Goal: Transaction & Acquisition: Purchase product/service

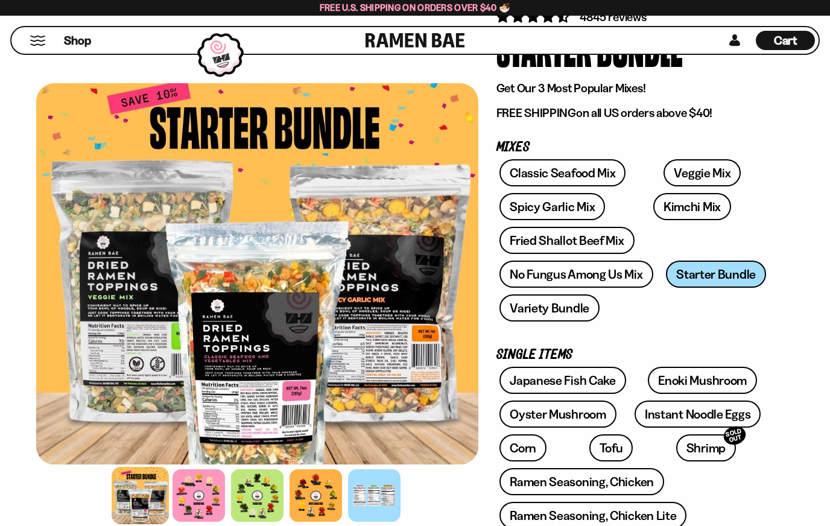
scroll to position [99, 0]
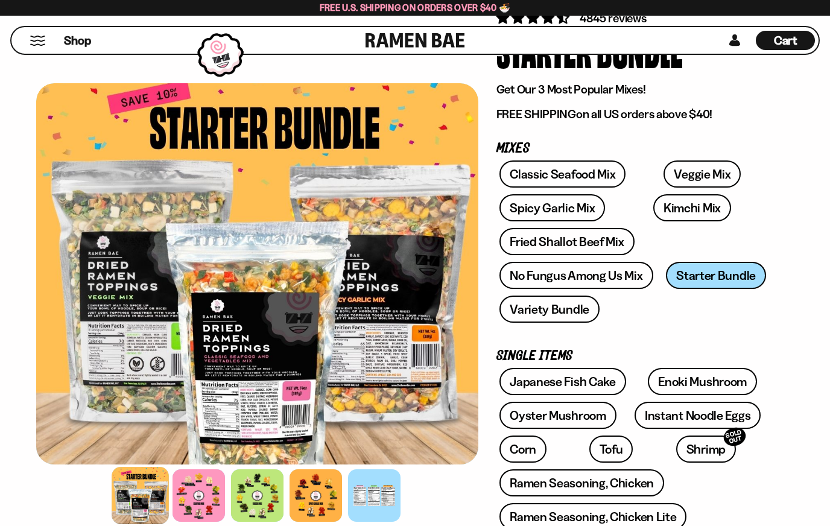
click at [550, 312] on link "Variety Bundle" at bounding box center [549, 308] width 100 height 27
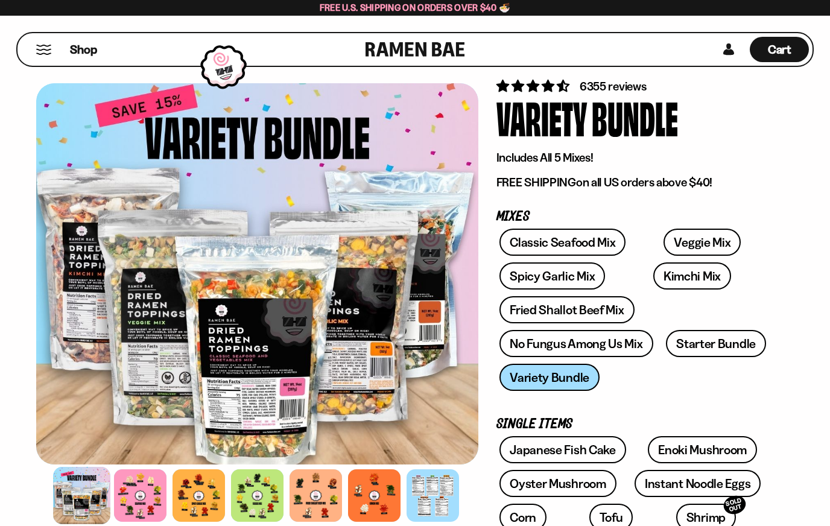
scroll to position [30, 0]
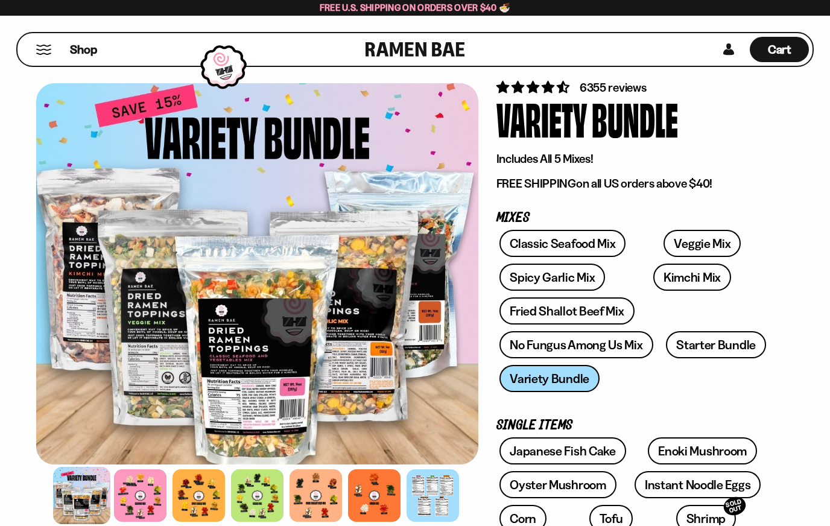
click at [658, 279] on link "Kimchi Mix" at bounding box center [692, 276] width 78 height 27
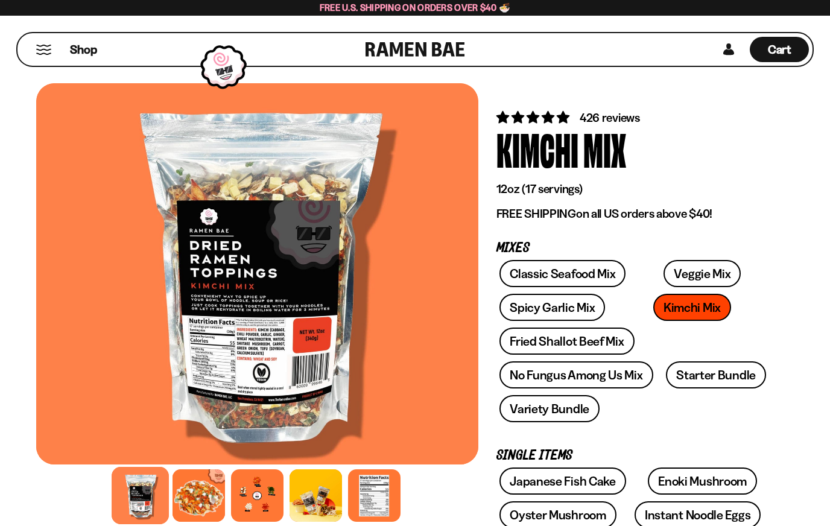
click at [374, 499] on div at bounding box center [374, 495] width 52 height 52
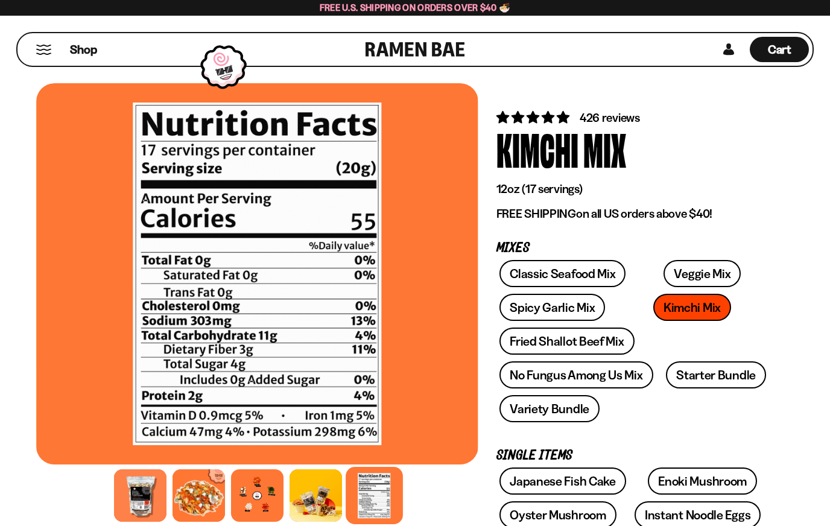
click at [323, 499] on div at bounding box center [315, 495] width 52 height 52
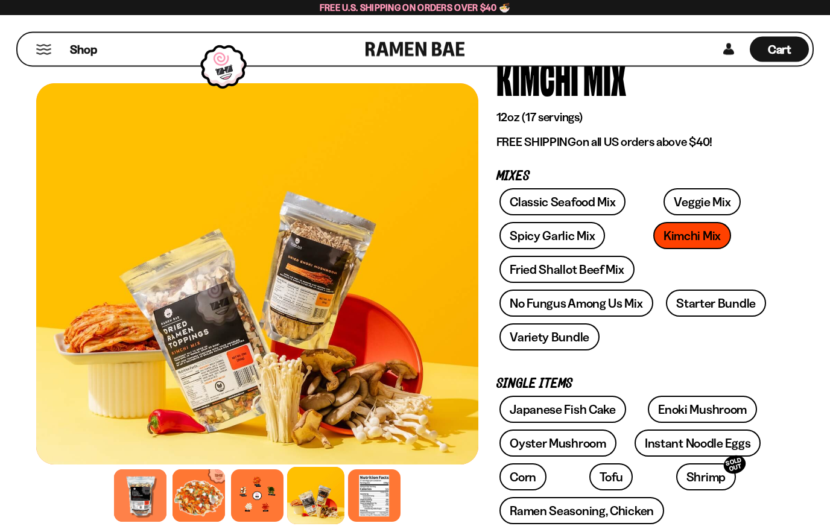
scroll to position [62, 0]
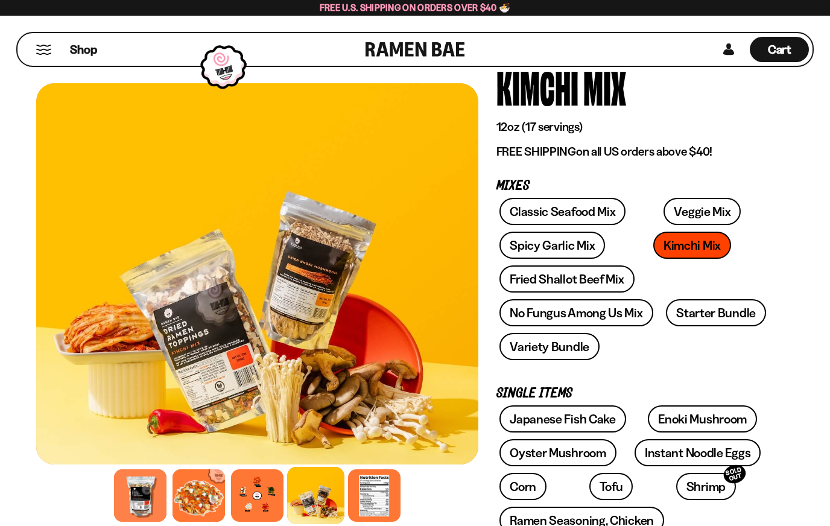
click at [679, 214] on link "Veggie Mix" at bounding box center [701, 211] width 77 height 27
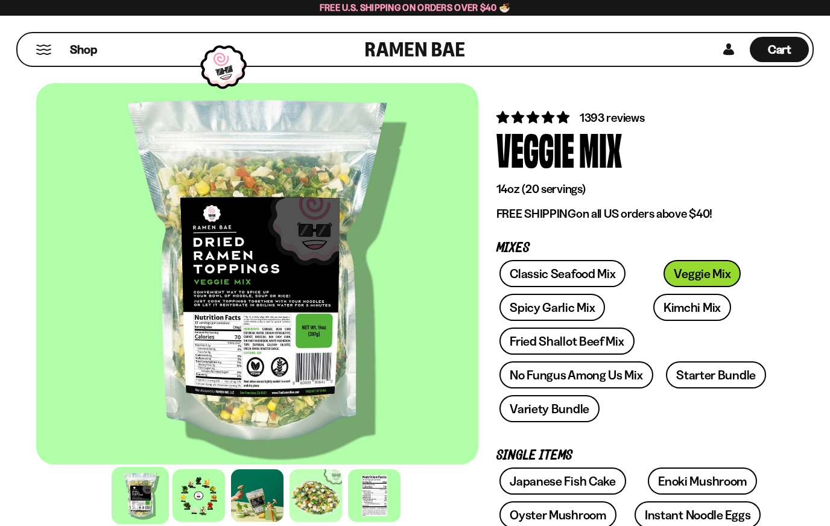
click at [653, 306] on link "Kimchi Mix" at bounding box center [692, 307] width 78 height 27
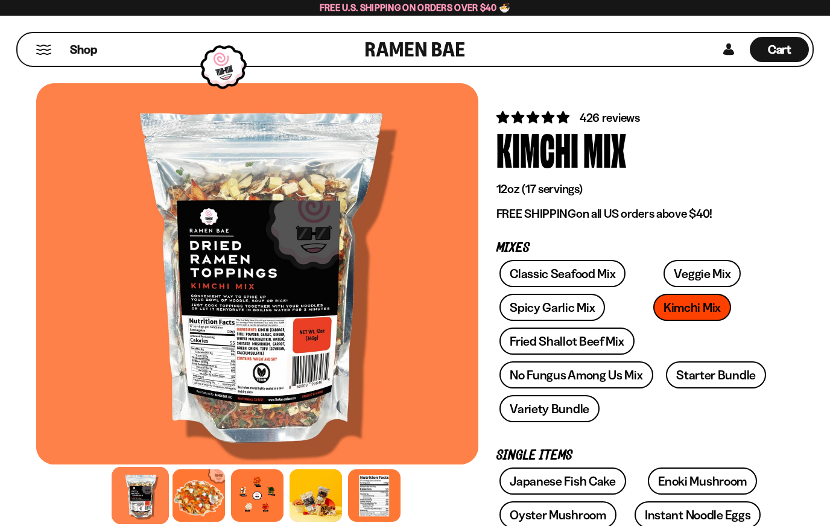
click at [195, 514] on div at bounding box center [198, 495] width 52 height 52
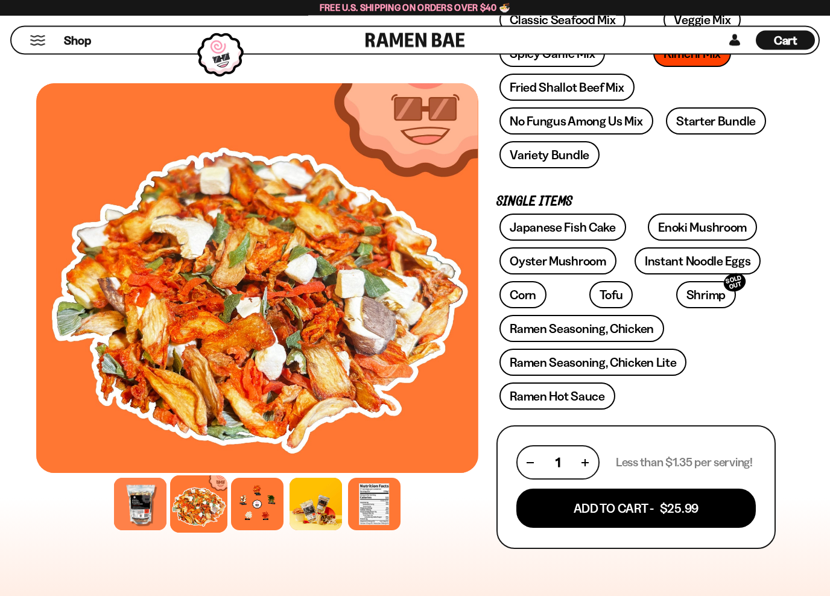
scroll to position [254, 0]
click at [692, 512] on button "Add To Cart - $25.99" at bounding box center [635, 507] width 239 height 39
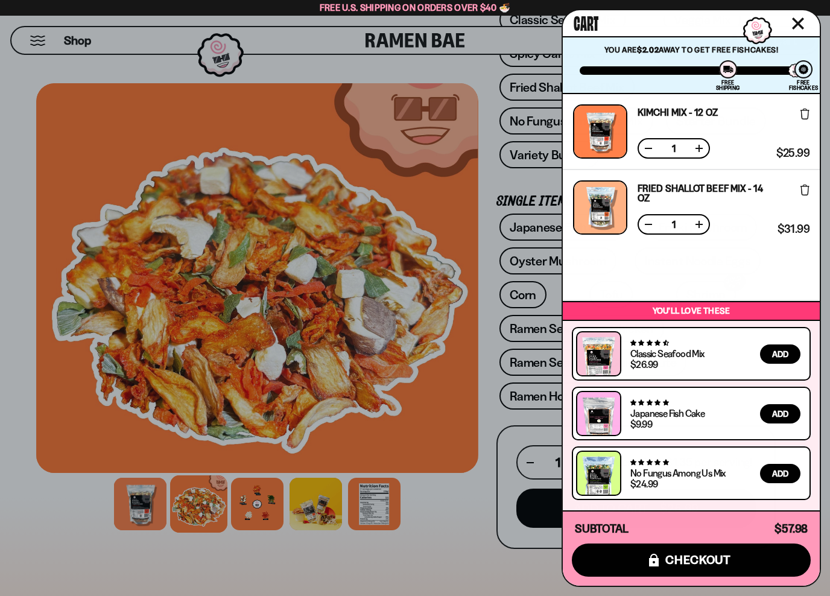
click at [456, 525] on div at bounding box center [415, 298] width 830 height 596
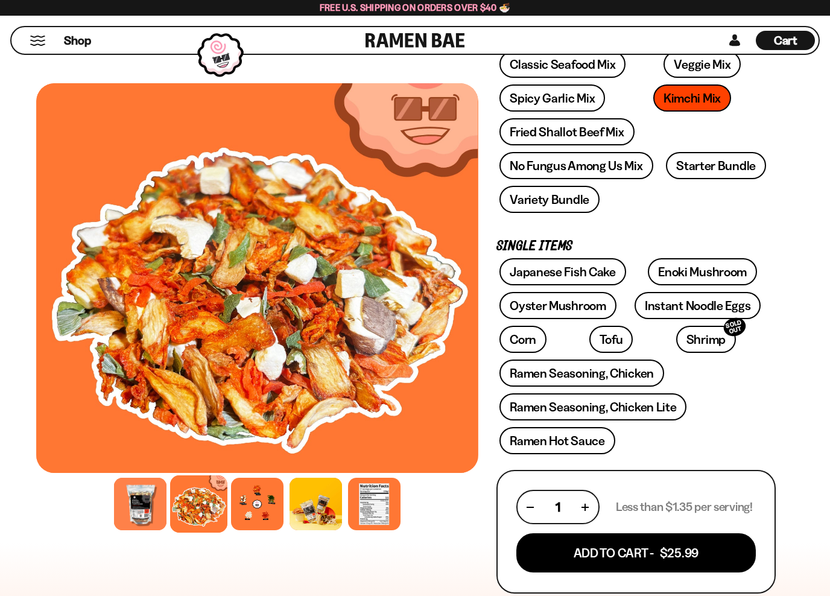
scroll to position [210, 0]
click at [572, 268] on link "Japanese Fish Cake" at bounding box center [562, 270] width 127 height 27
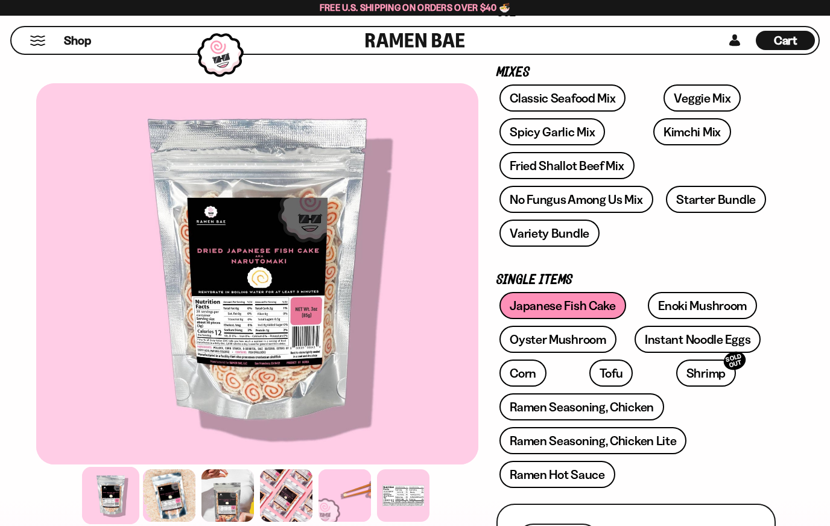
scroll to position [177, 0]
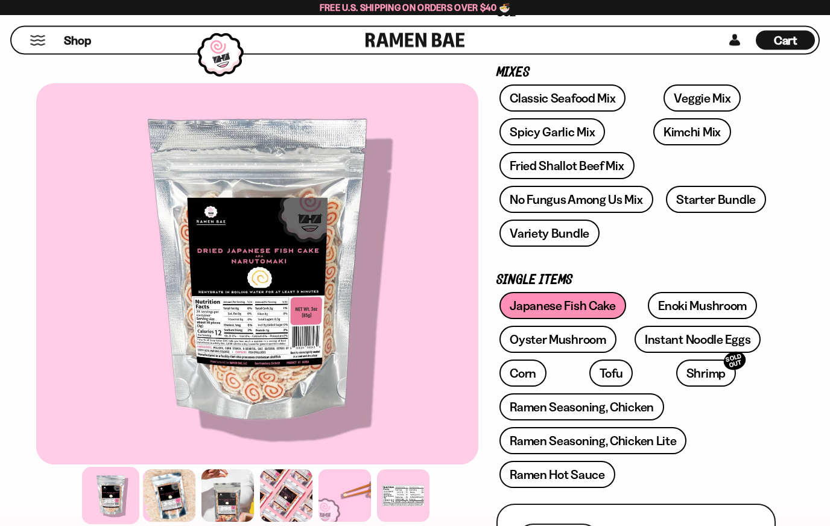
click at [716, 304] on link "Enoki Mushroom" at bounding box center [702, 305] width 109 height 27
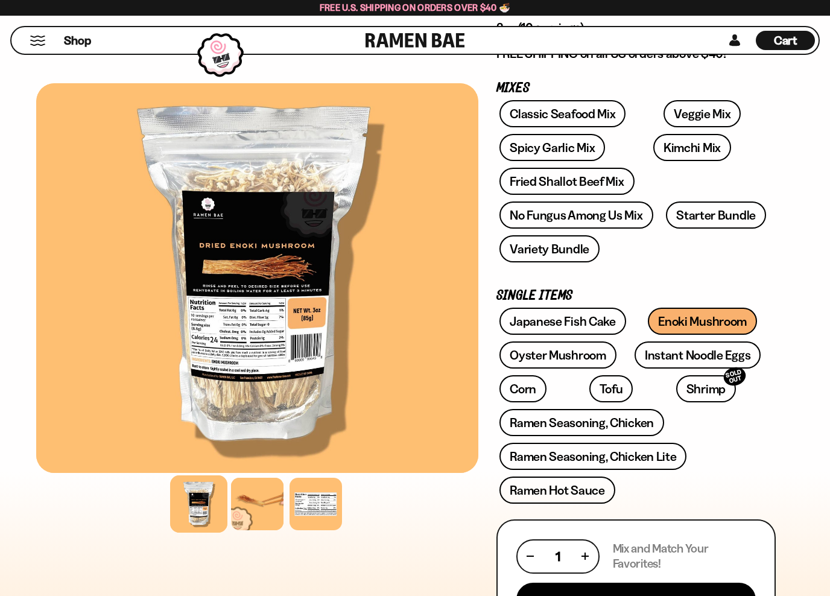
scroll to position [174, 0]
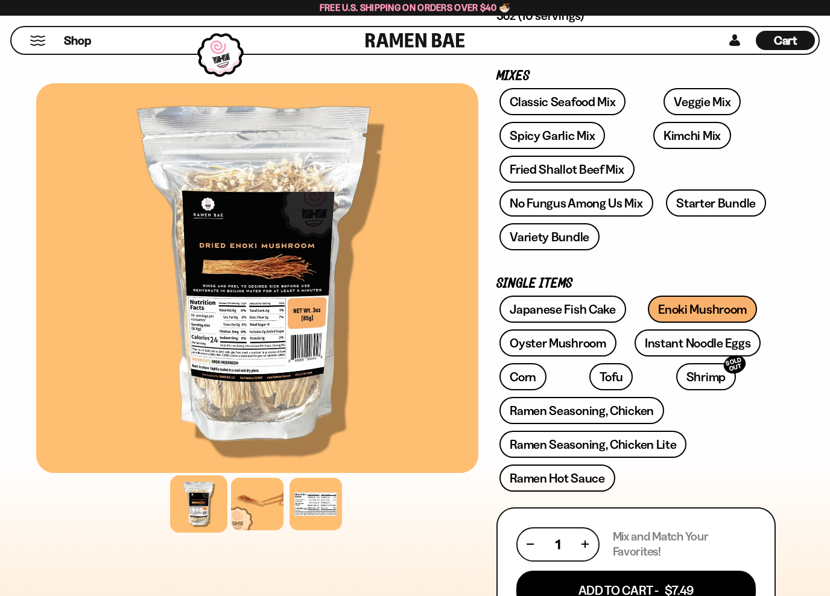
click at [721, 344] on link "Instant Noodle Eggs" at bounding box center [697, 342] width 126 height 27
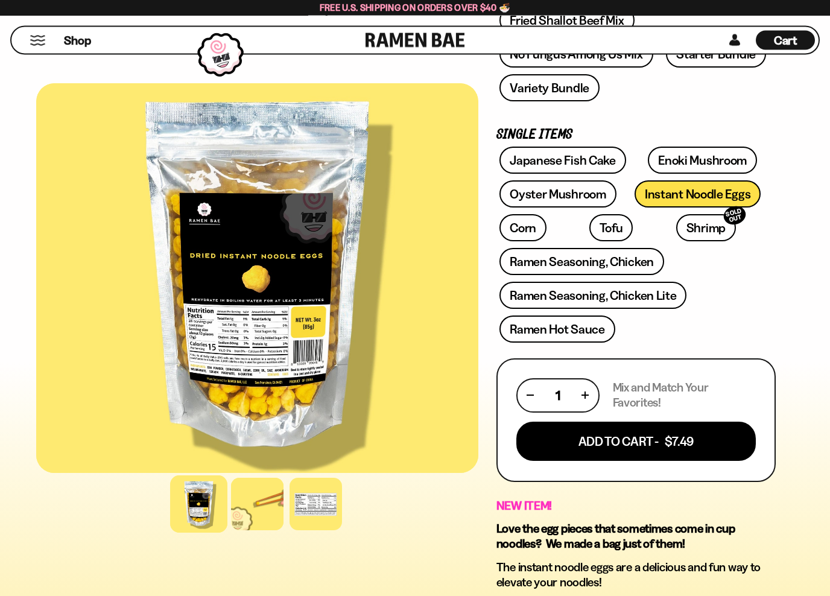
scroll to position [323, 0]
click at [243, 527] on div at bounding box center [257, 503] width 52 height 52
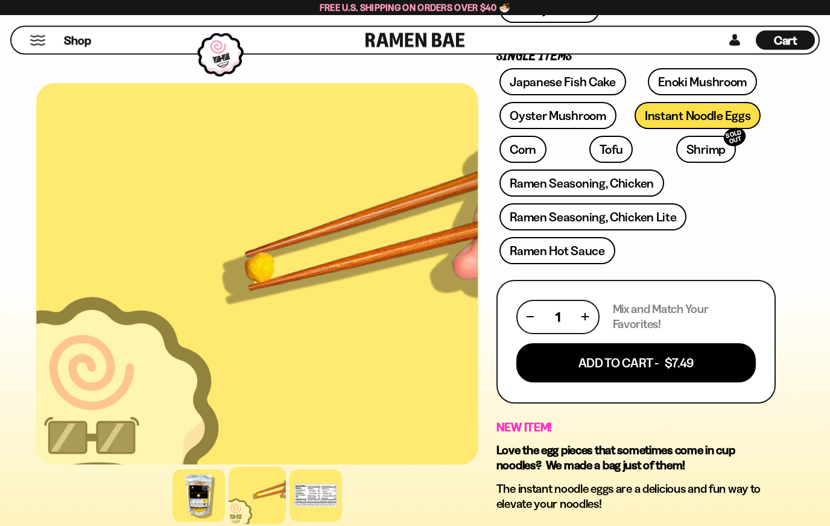
scroll to position [393, 0]
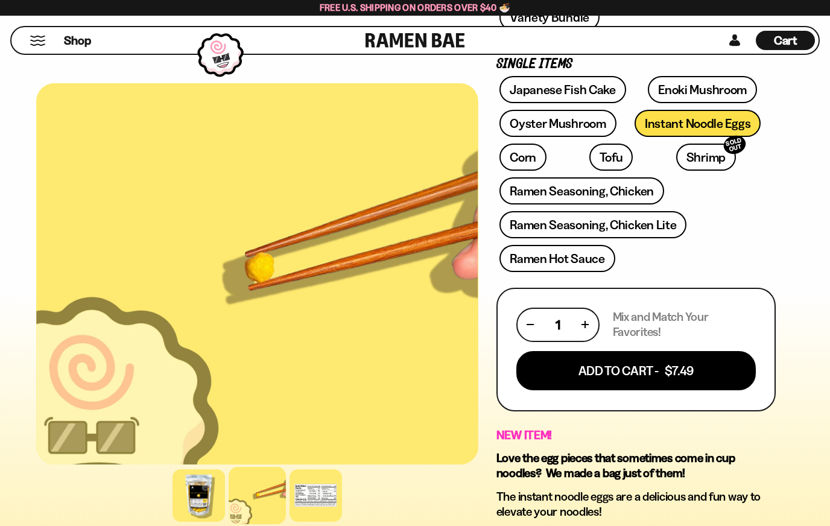
click at [687, 372] on button "Add To Cart - $7.49" at bounding box center [635, 370] width 239 height 39
